Goal: Task Accomplishment & Management: Manage account settings

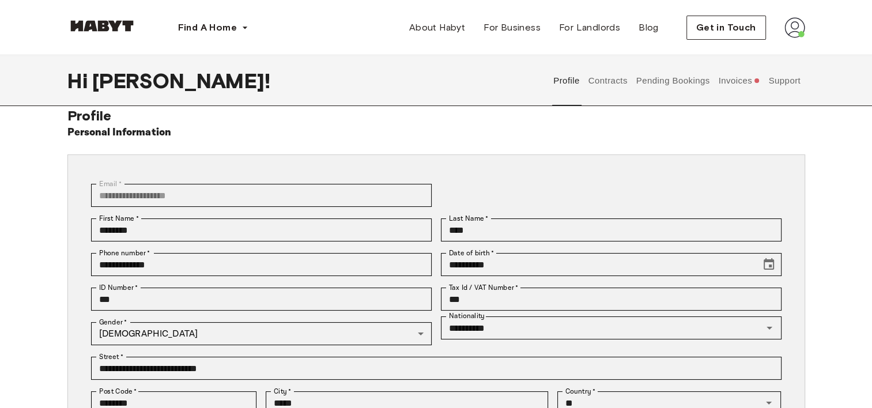
scroll to position [16, 0]
click at [731, 81] on button "Invoices" at bounding box center [739, 80] width 44 height 51
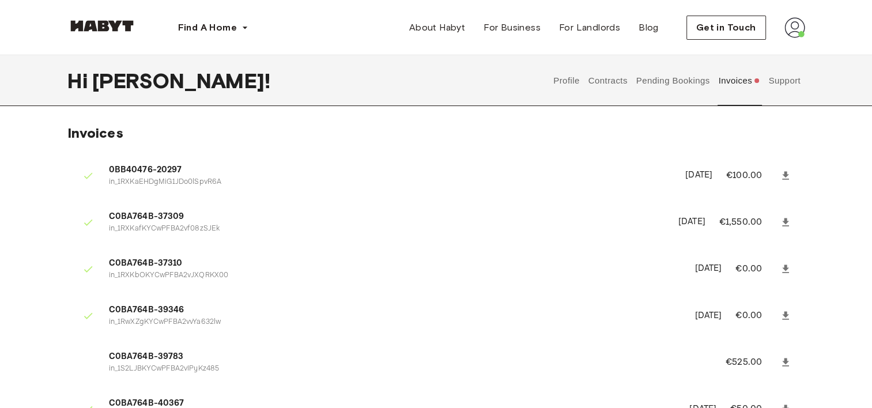
click at [604, 76] on button "Contracts" at bounding box center [608, 80] width 42 height 51
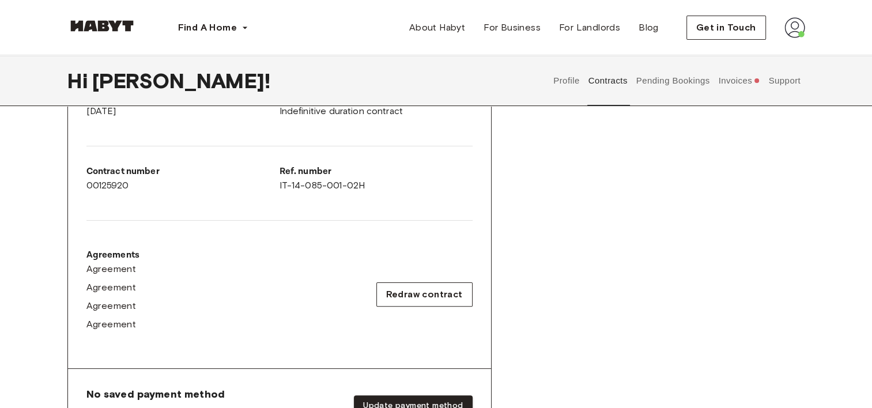
scroll to position [249, 0]
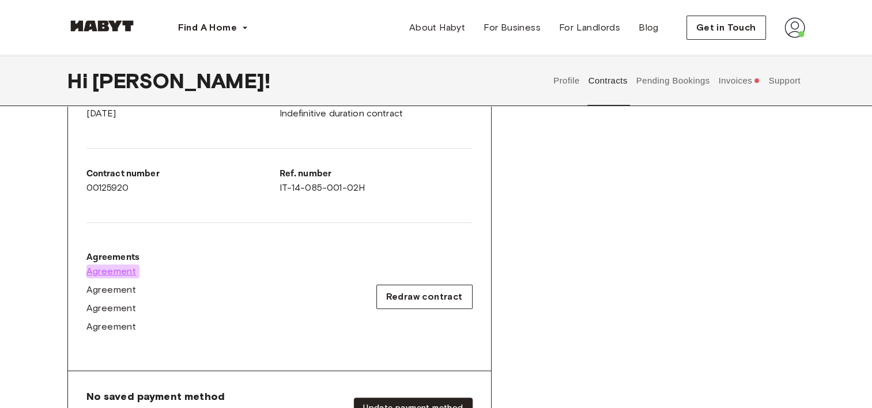
click at [120, 275] on span "Agreement" at bounding box center [111, 272] width 50 height 14
click at [115, 286] on span "Agreement" at bounding box center [111, 290] width 50 height 14
click at [106, 309] on span "Agreement" at bounding box center [111, 308] width 50 height 14
click at [108, 330] on span "Agreement" at bounding box center [111, 327] width 50 height 14
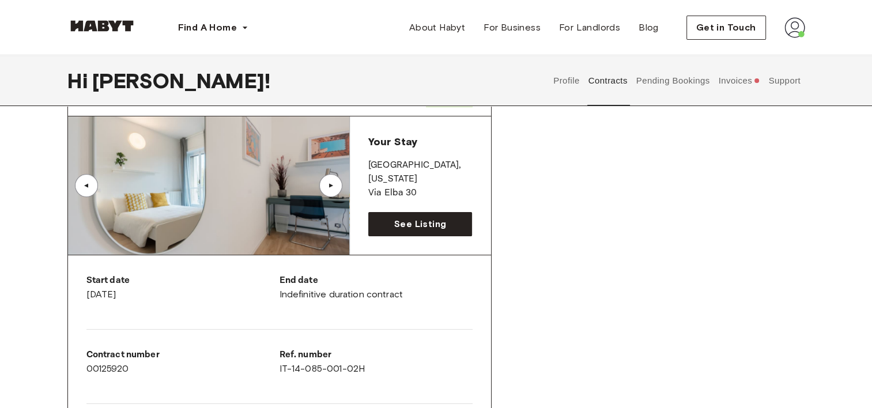
scroll to position [0, 0]
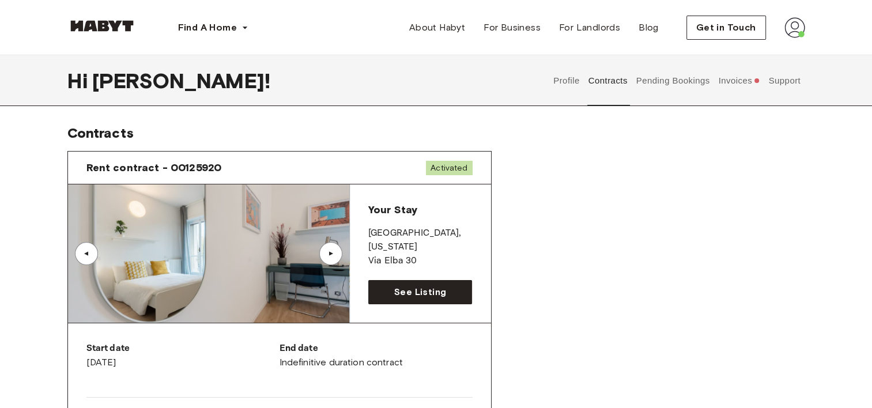
click at [779, 85] on button "Support" at bounding box center [784, 80] width 35 height 51
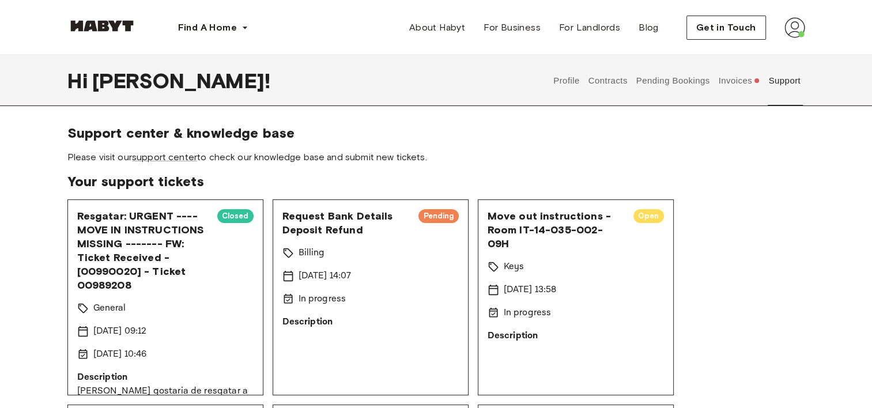
click at [792, 29] on img at bounding box center [794, 27] width 21 height 21
click at [761, 78] on span "Log out" at bounding box center [762, 77] width 35 height 14
